Goal: Find specific page/section: Find specific page/section

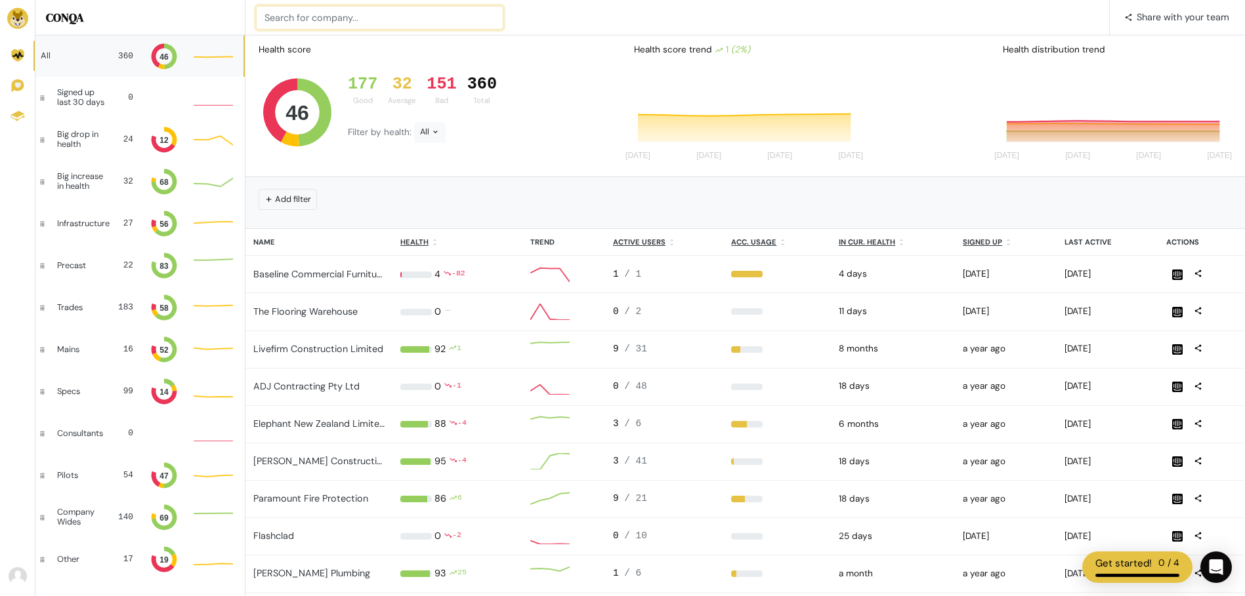
click at [367, 17] on input at bounding box center [379, 18] width 247 height 24
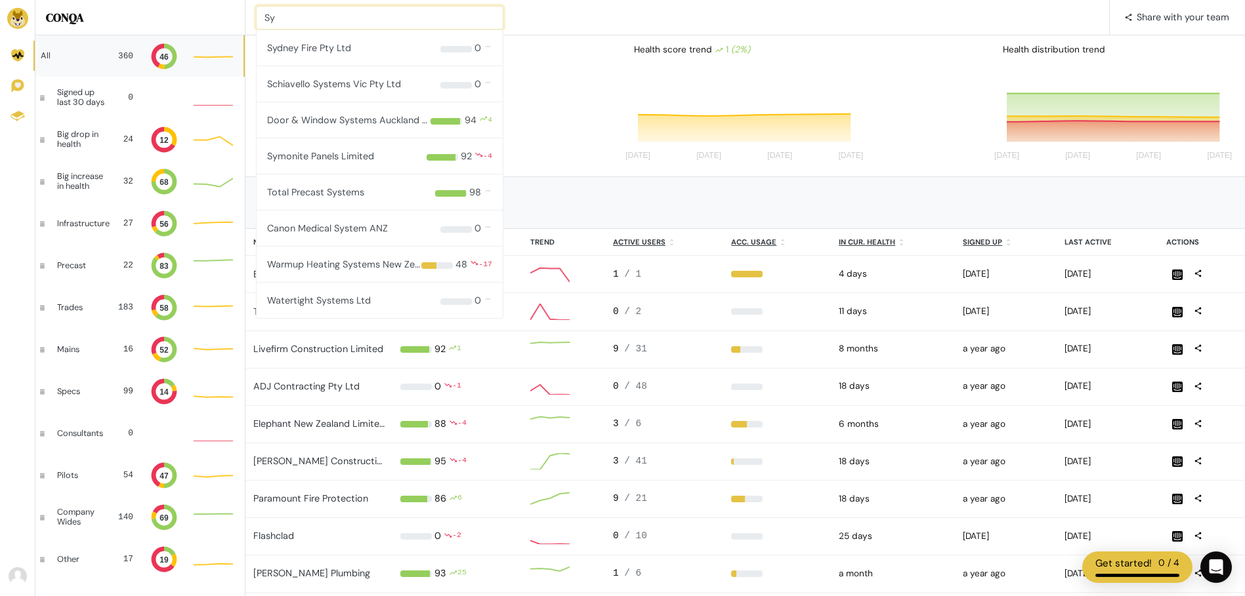
type input "Sy"
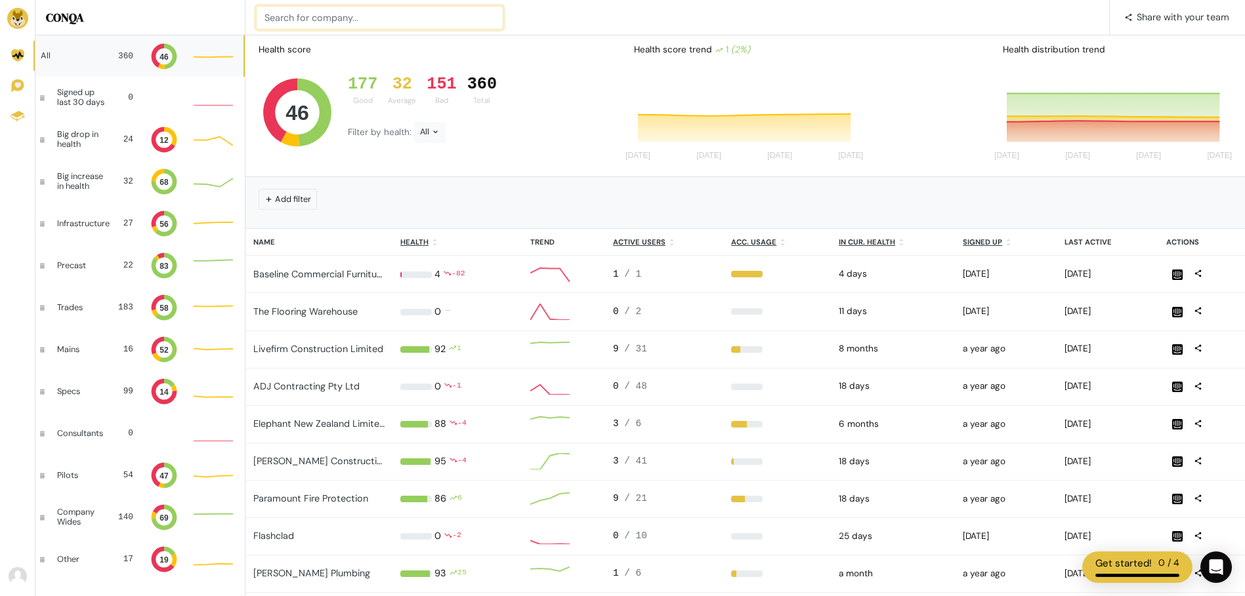
click at [297, 18] on input at bounding box center [379, 18] width 247 height 24
type input "Sydney Fire"
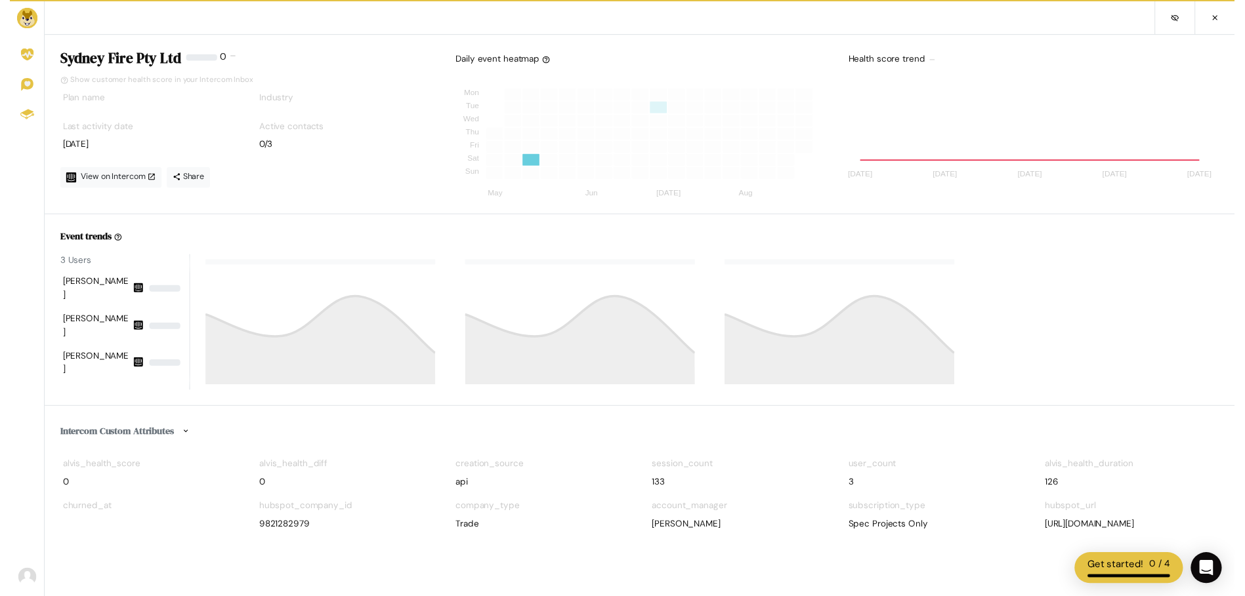
scroll to position [118, 373]
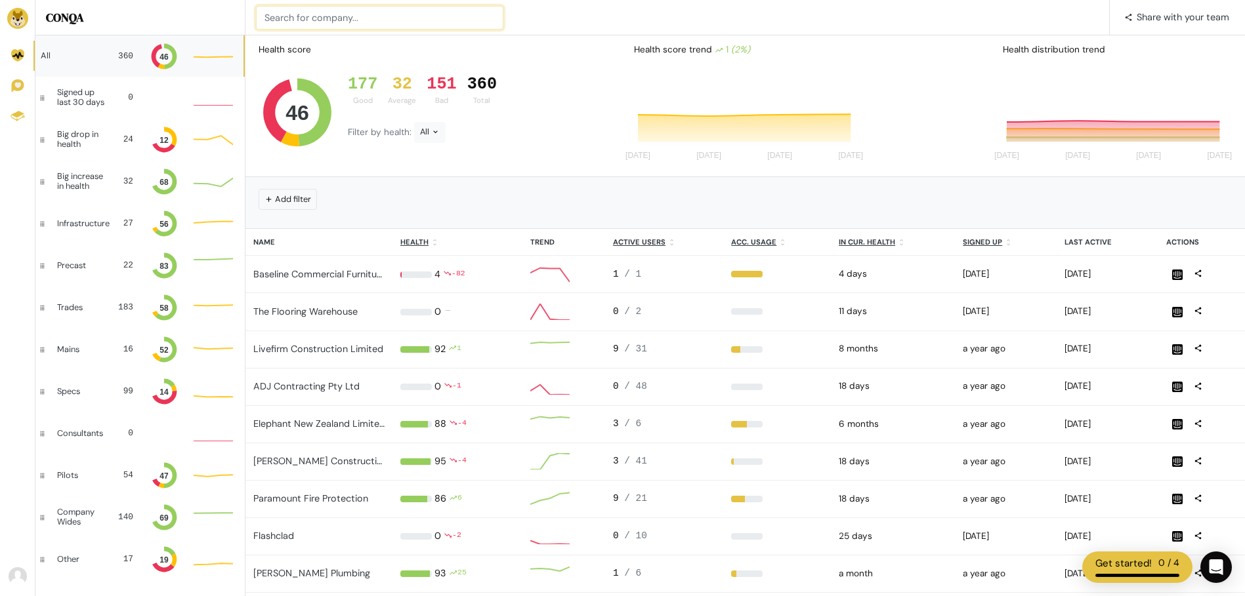
click at [342, 18] on input at bounding box center [379, 18] width 247 height 24
type input "A"
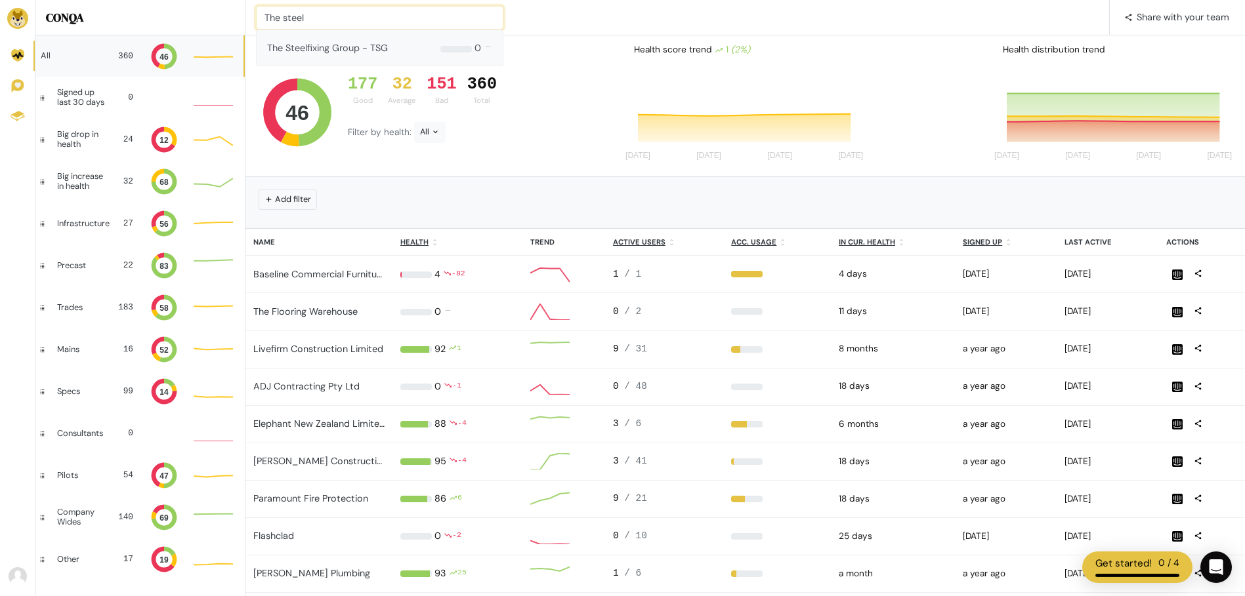
type input "The steel"
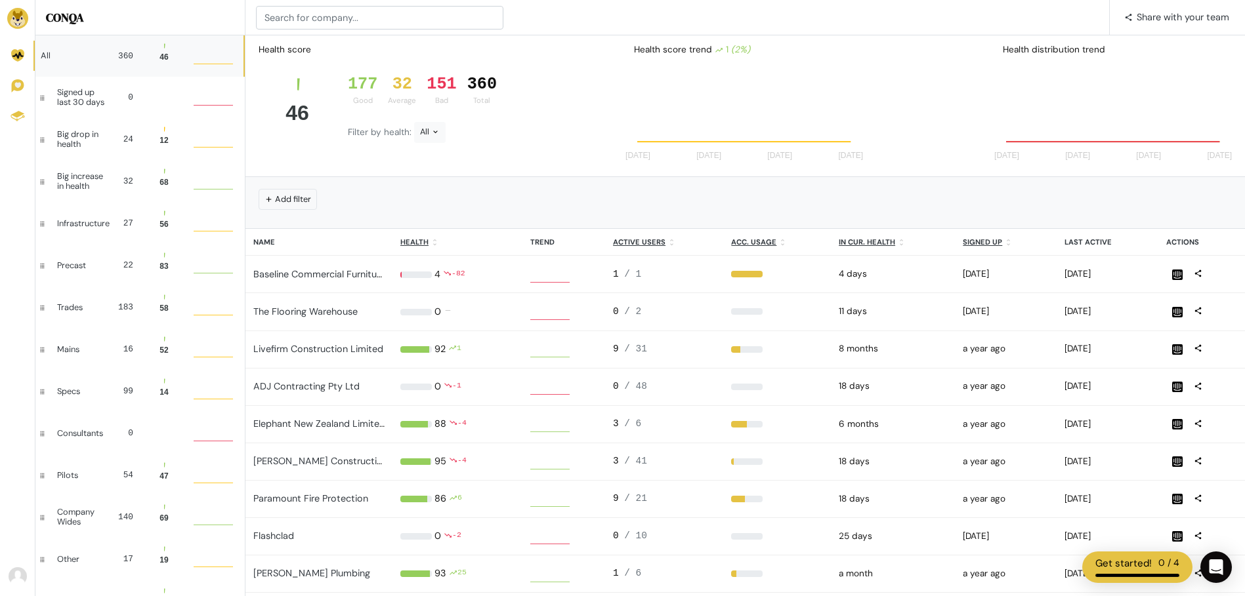
scroll to position [26, 30]
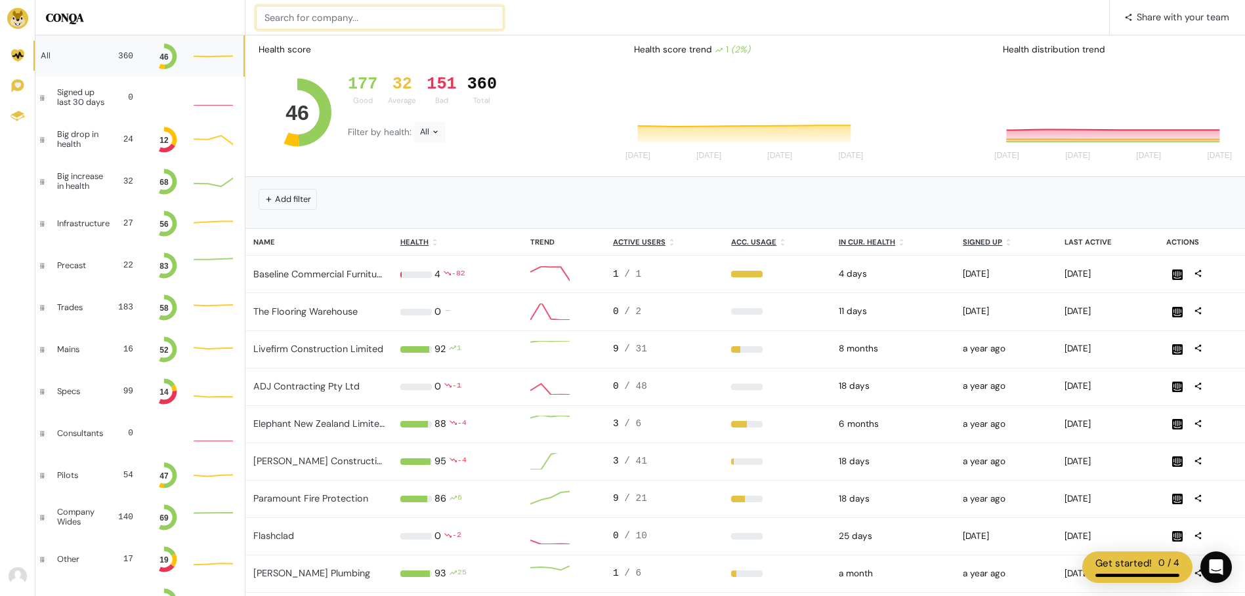
click at [315, 18] on input at bounding box center [379, 18] width 247 height 24
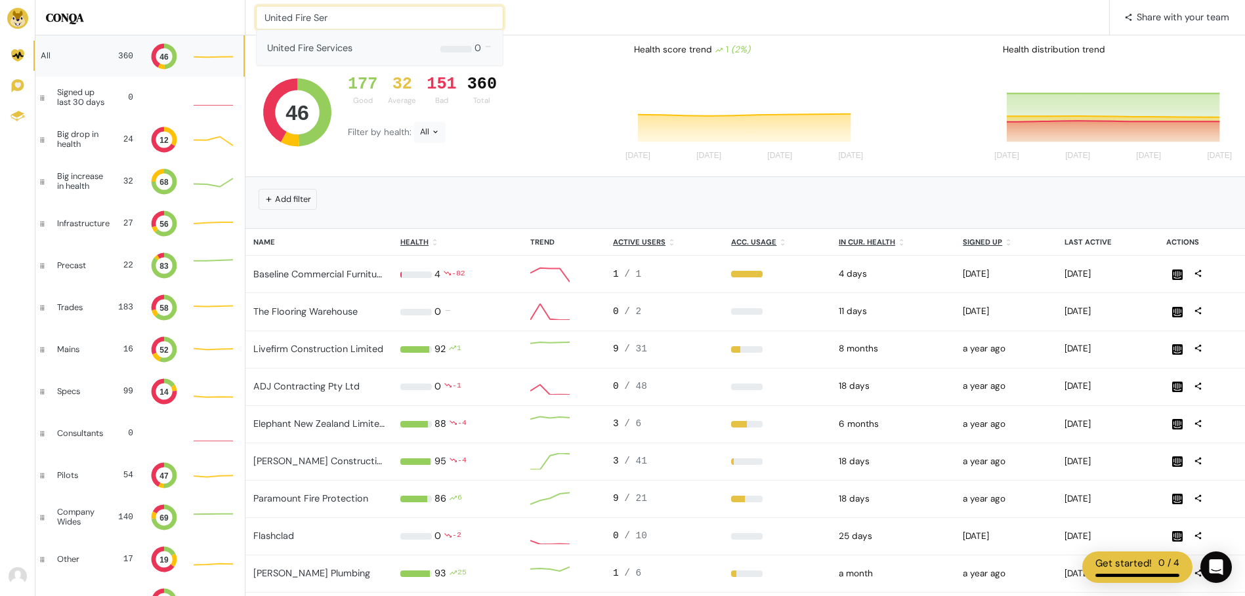
type input "United Fire Ser"
